Goal: Find specific page/section: Find specific page/section

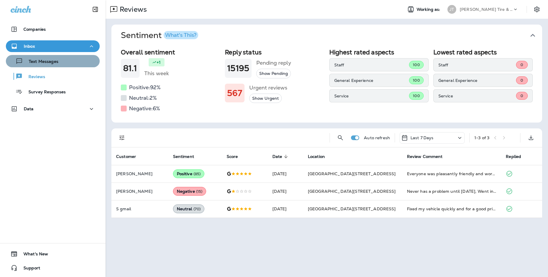
click at [67, 57] on button "Text Messages" at bounding box center [53, 61] width 94 height 12
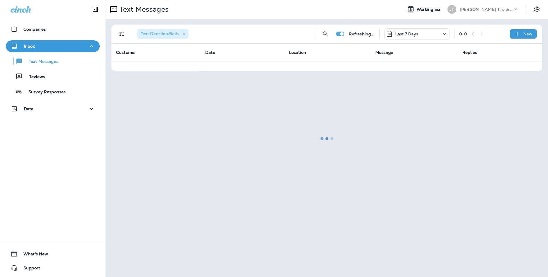
click at [68, 70] on div "Text Messages Reviews Survey Responses" at bounding box center [53, 75] width 94 height 46
click at [70, 74] on div "Reviews" at bounding box center [52, 76] width 89 height 9
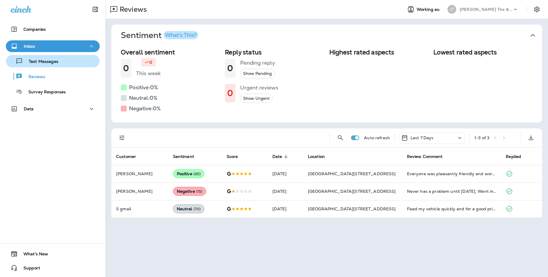
click at [70, 66] on button "Text Messages" at bounding box center [53, 61] width 94 height 12
